Goal: Transaction & Acquisition: Download file/media

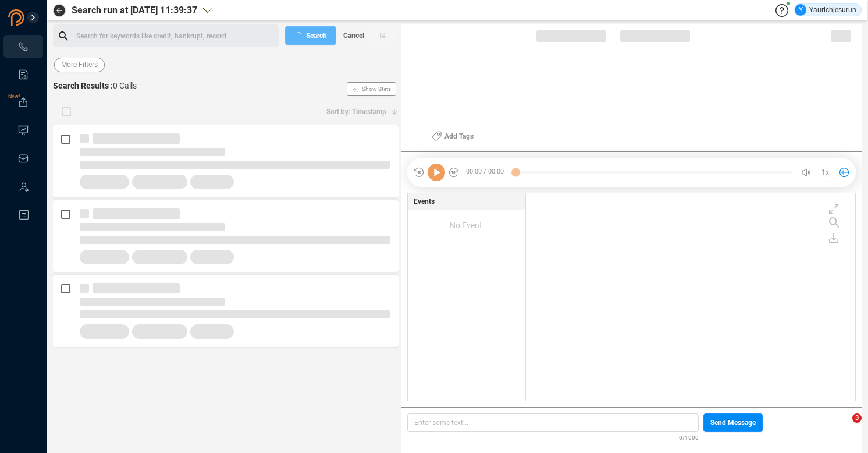
scroll to position [205, 323]
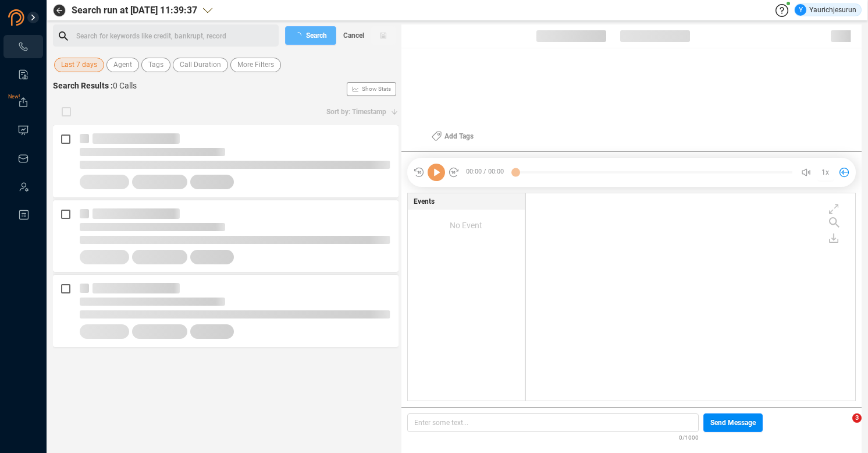
click at [80, 75] on div "Search for keywords like credit, bankrupt, record ﻿ Search Cancel Last 7 days A…" at bounding box center [226, 238] width 346 height 428
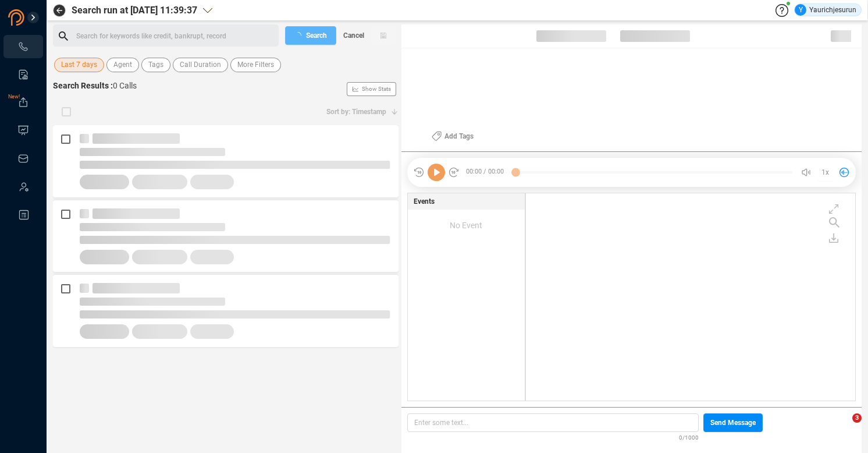
click at [79, 65] on span "Last 7 days" at bounding box center [79, 65] width 36 height 15
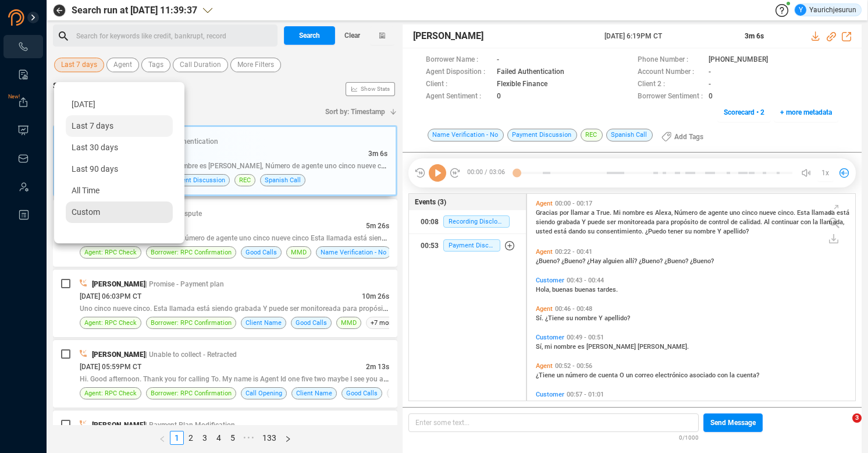
scroll to position [204, 322]
click at [84, 210] on span "Custom" at bounding box center [86, 211] width 29 height 9
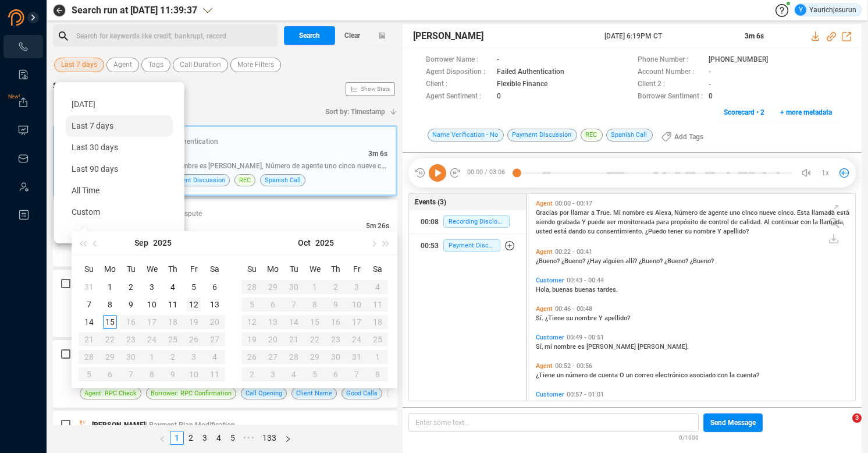
type input "2025-09-12"
click at [194, 301] on div "12" at bounding box center [194, 304] width 14 height 14
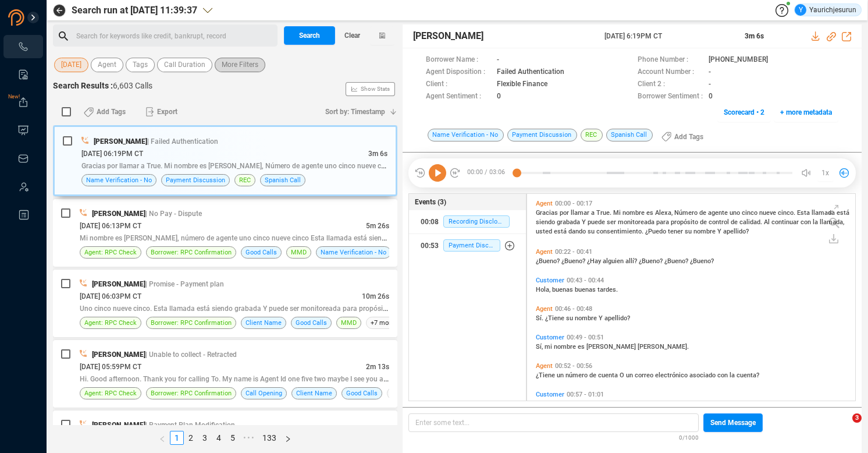
click at [233, 69] on span "More Filters" at bounding box center [240, 65] width 37 height 15
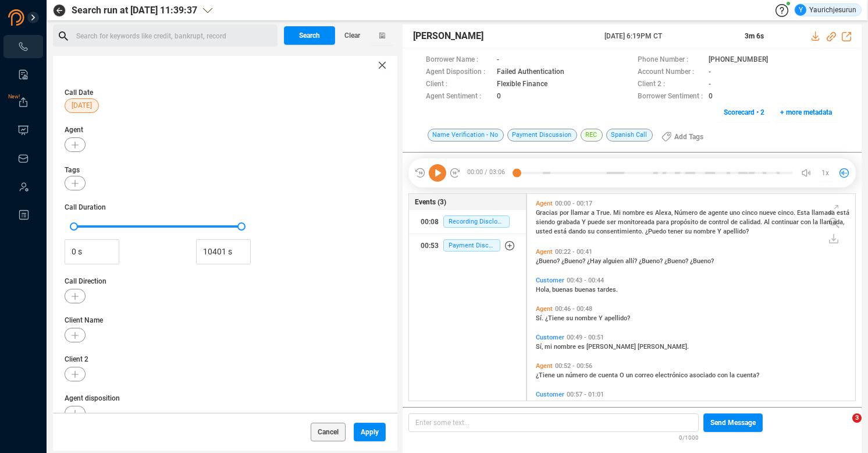
scroll to position [140, 0]
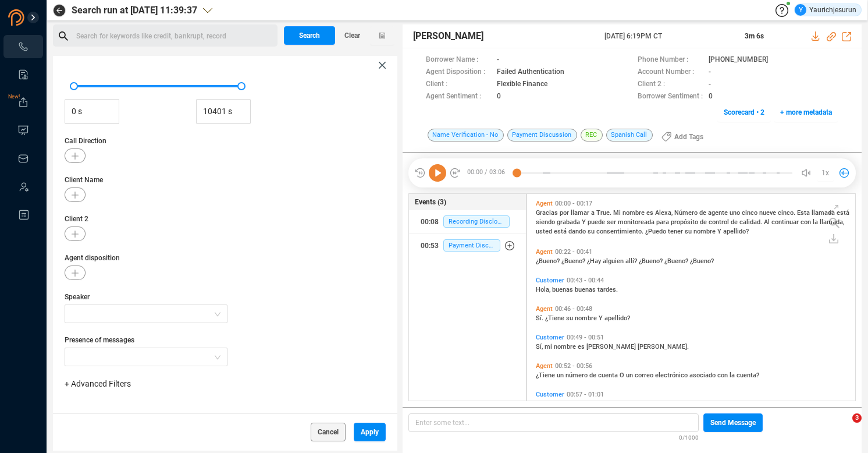
click at [84, 387] on span "+ Advanced Filters" at bounding box center [98, 383] width 66 height 9
click at [84, 383] on span "+ Advanced Filters" at bounding box center [98, 383] width 66 height 9
click at [87, 383] on span "+ Advanced Filters" at bounding box center [98, 383] width 66 height 9
click at [108, 340] on span "Phone Number" at bounding box center [103, 337] width 54 height 9
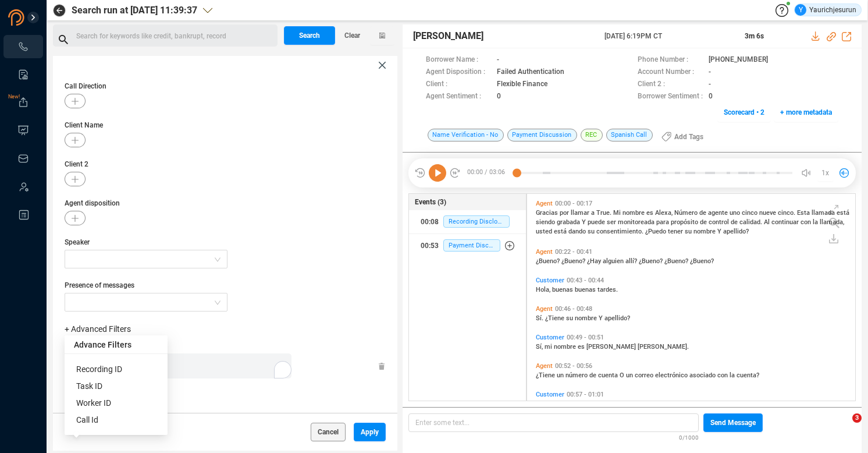
click at [208, 365] on div "Enter a comma separated list ﻿" at bounding box center [180, 365] width 221 height 25
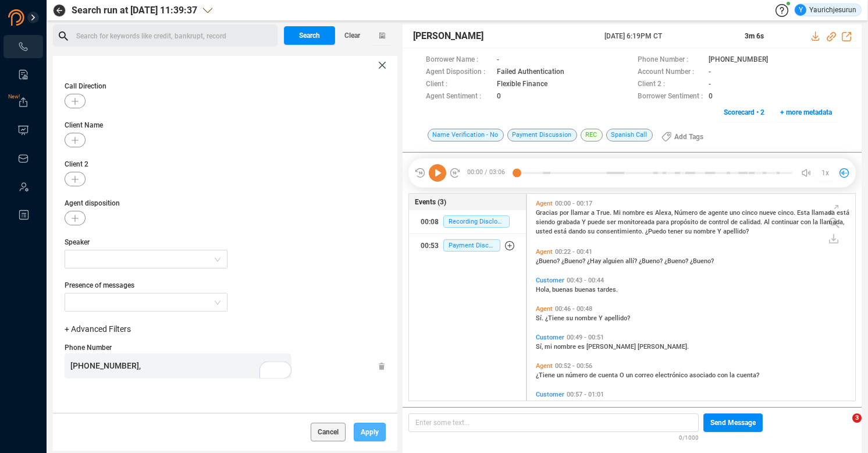
scroll to position [450, 0]
click at [383, 434] on div "Cancel Apply" at bounding box center [225, 432] width 344 height 38
click at [372, 439] on span "Apply" at bounding box center [370, 431] width 18 height 19
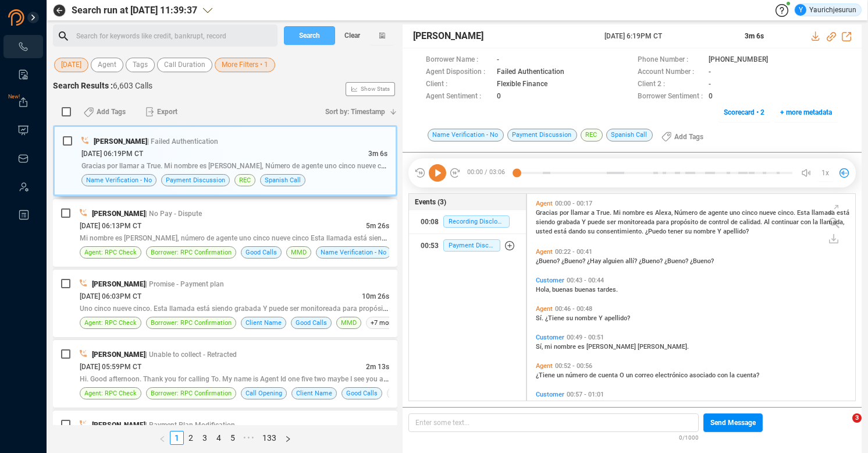
click at [306, 37] on span "Search" at bounding box center [309, 35] width 21 height 19
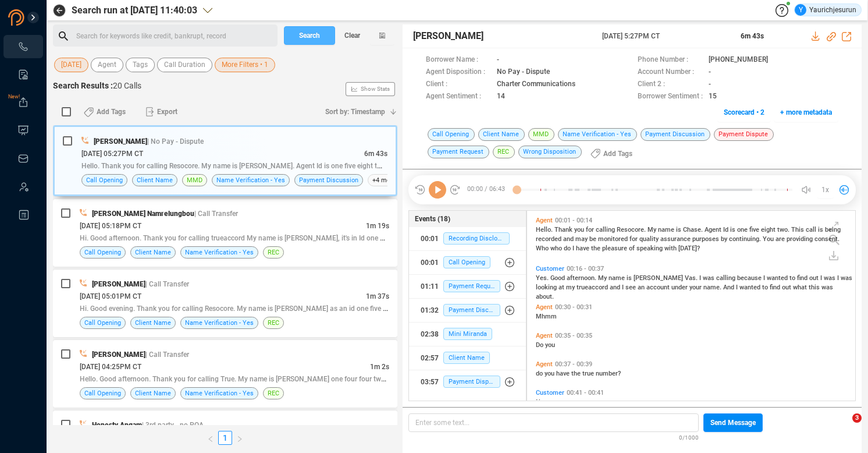
scroll to position [187, 322]
click at [68, 110] on input "checkbox" at bounding box center [66, 111] width 9 height 9
checkbox input "true"
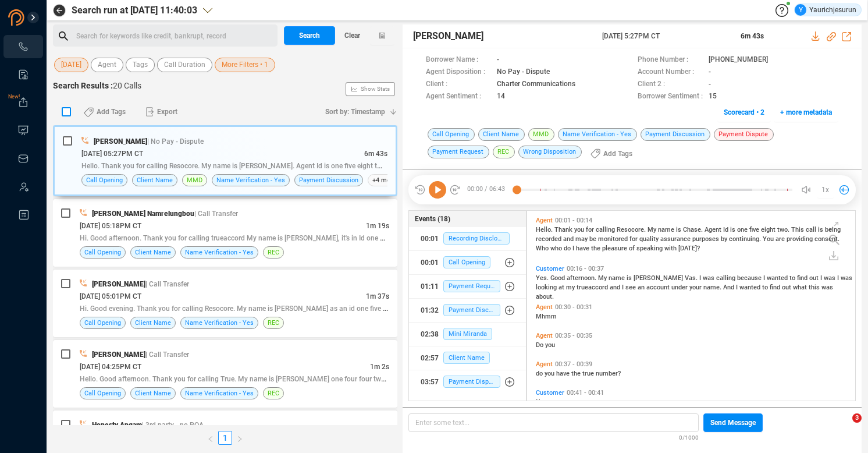
checkbox input "true"
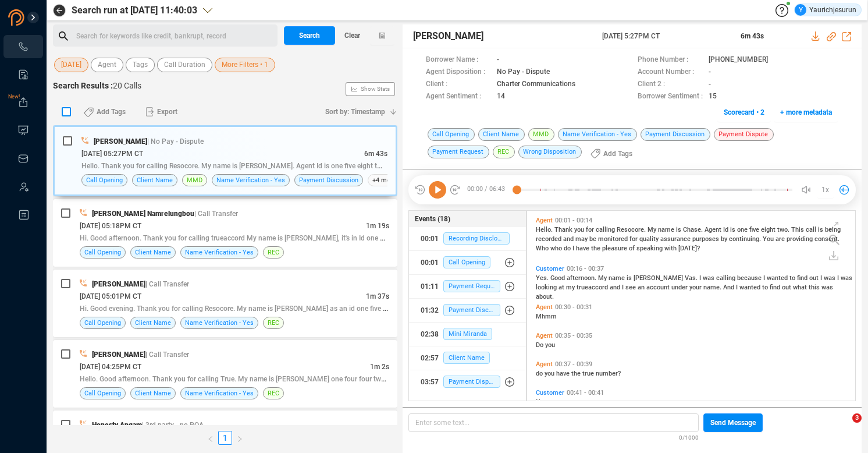
checkbox input "true"
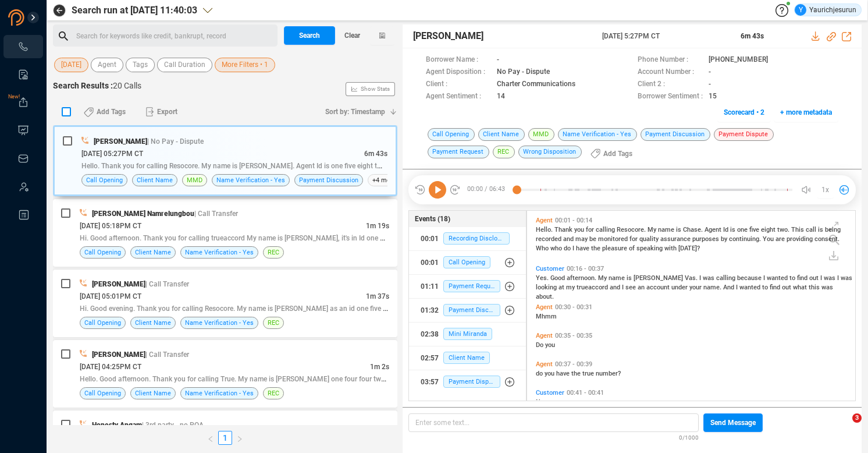
checkbox input "true"
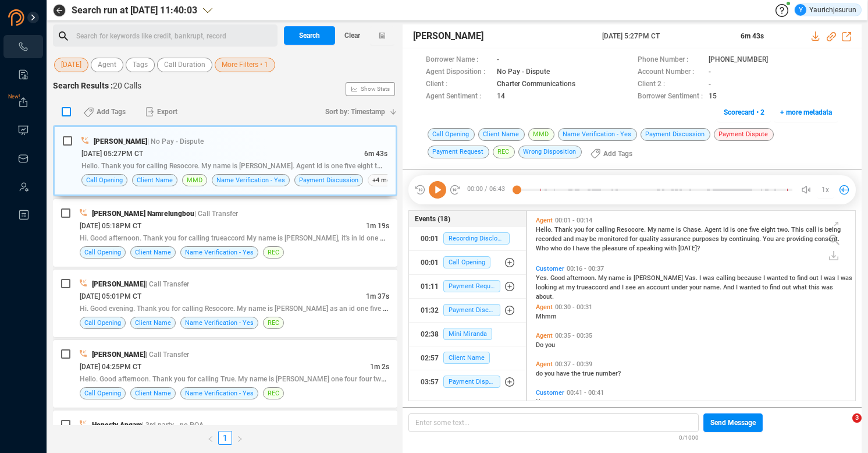
checkbox input "true"
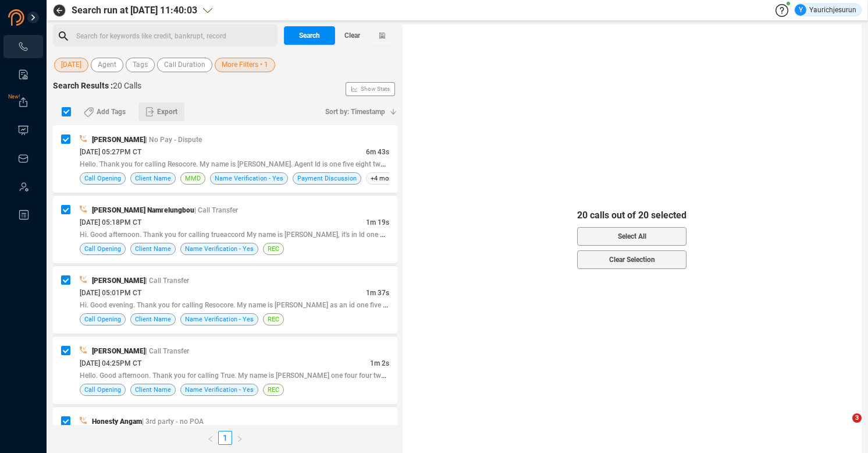
click at [160, 111] on span "Export" at bounding box center [167, 111] width 20 height 19
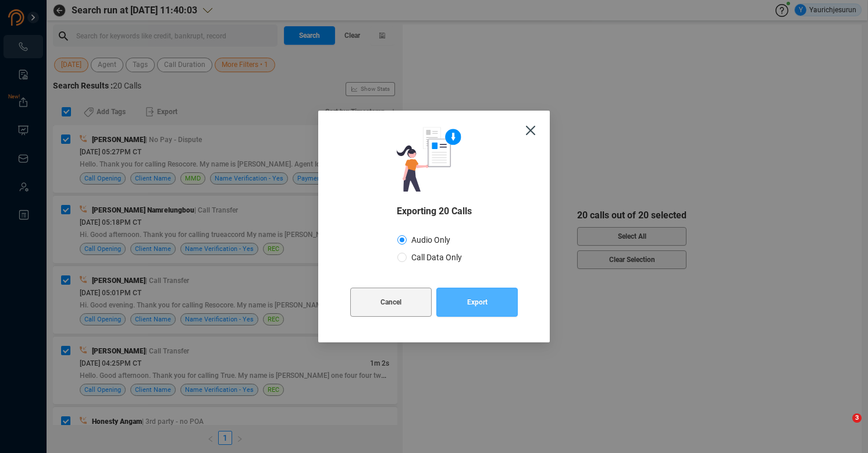
click at [469, 304] on span "Export" at bounding box center [477, 301] width 20 height 29
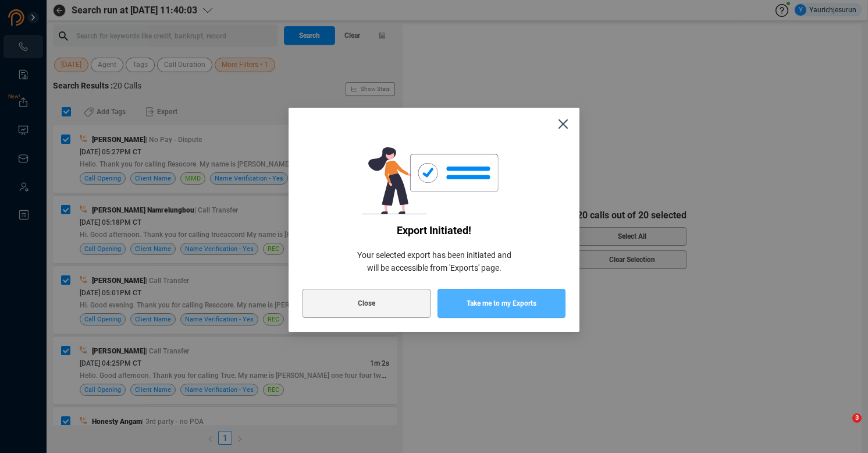
click at [463, 301] on button "Take me to my Exports" at bounding box center [502, 303] width 128 height 29
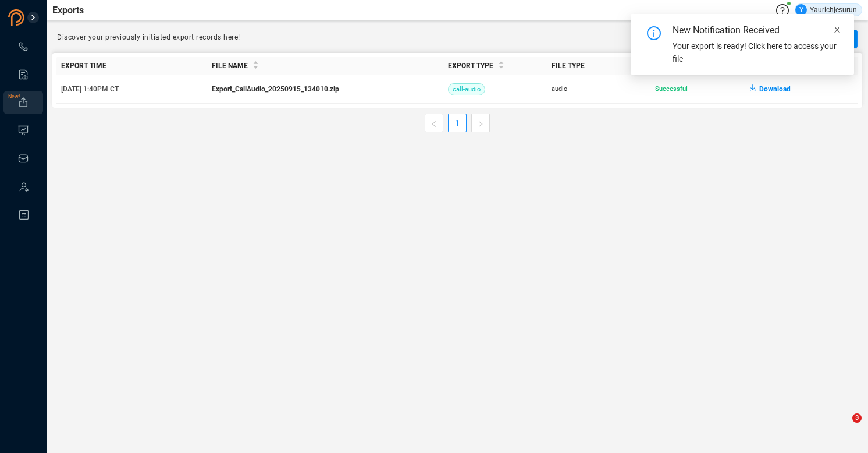
click at [835, 26] on icon "close" at bounding box center [837, 30] width 8 height 8
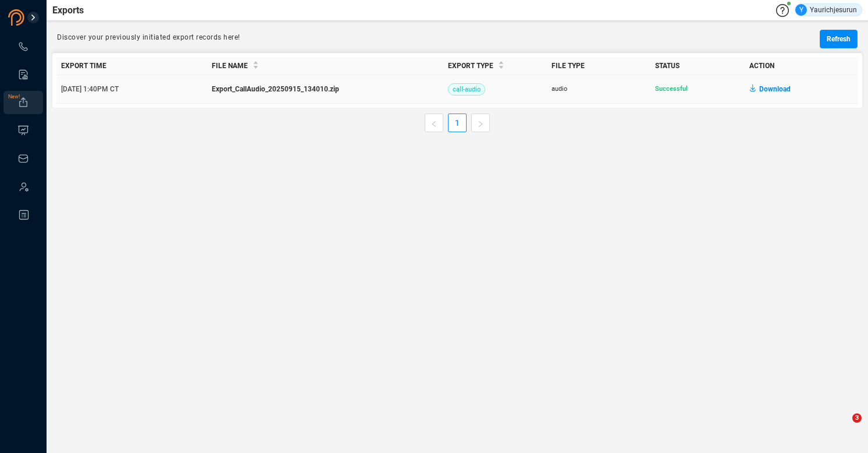
click at [773, 88] on span "Download" at bounding box center [774, 89] width 31 height 19
click at [720, 126] on ul "1" at bounding box center [457, 122] width 810 height 19
